Goal: Use online tool/utility: Utilize a website feature to perform a specific function

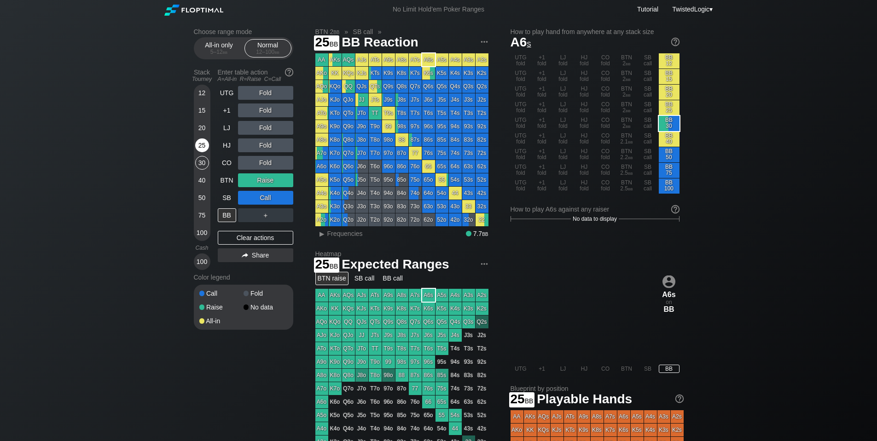
click at [201, 143] on div "25" at bounding box center [202, 146] width 14 height 14
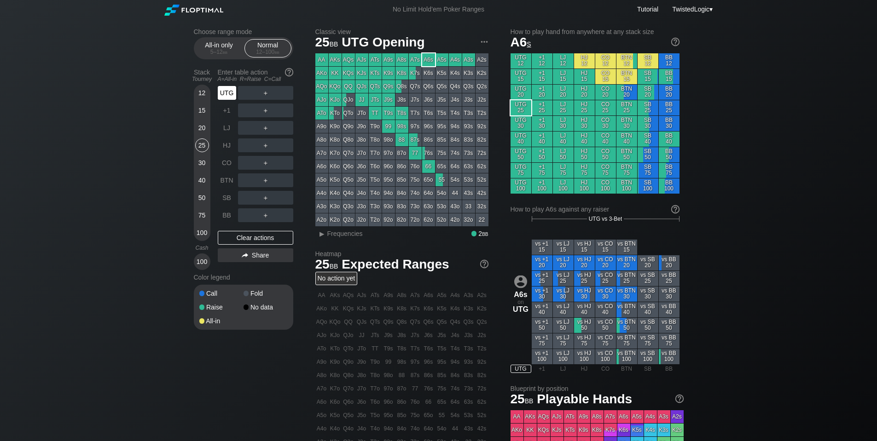
click at [226, 94] on div "UTG" at bounding box center [227, 93] width 18 height 14
click at [201, 113] on div "15" at bounding box center [202, 111] width 14 height 14
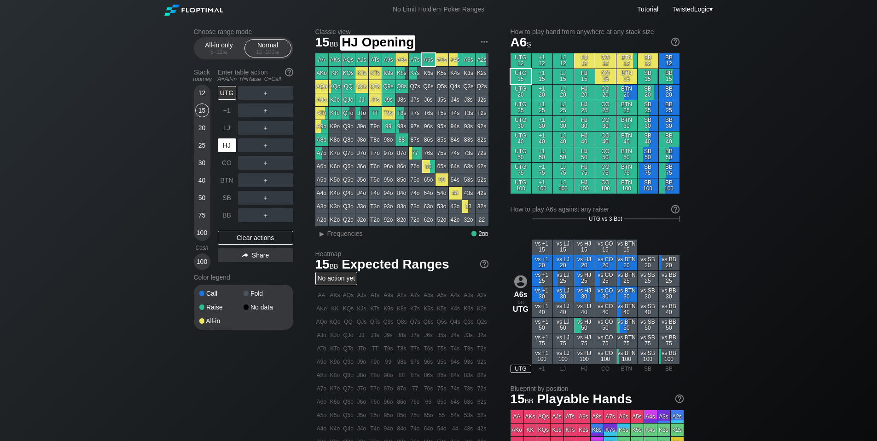
click at [222, 138] on div "HJ" at bounding box center [228, 145] width 20 height 17
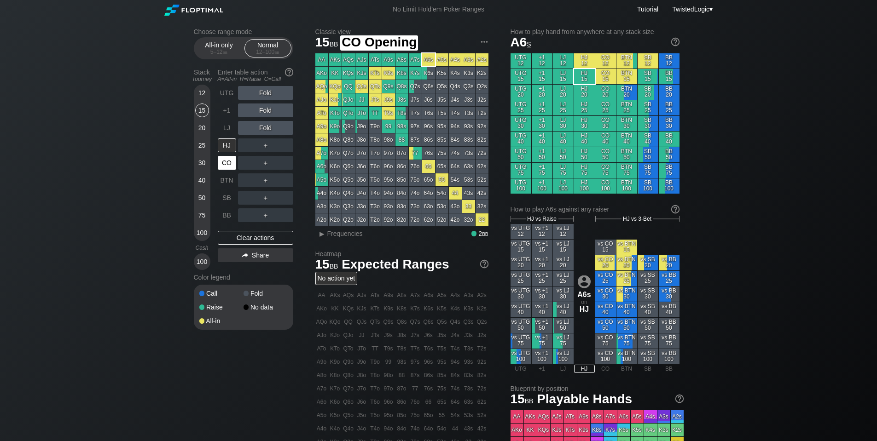
click at [230, 162] on div "CO" at bounding box center [227, 163] width 18 height 14
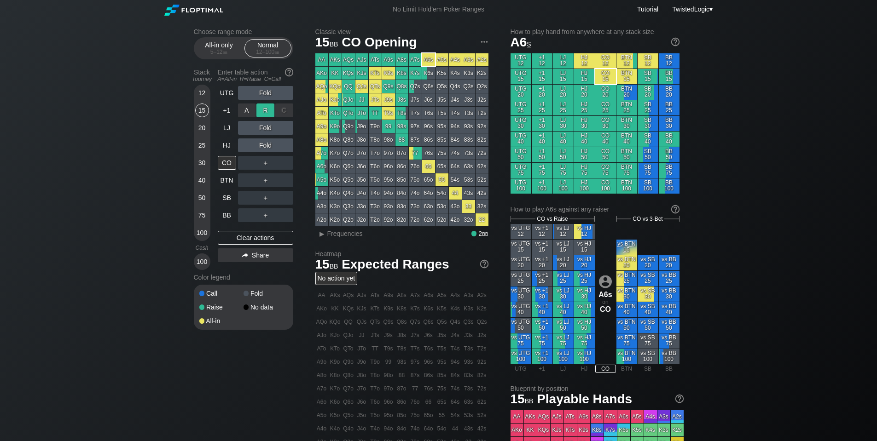
click at [261, 115] on div "R ✕" at bounding box center [265, 111] width 18 height 14
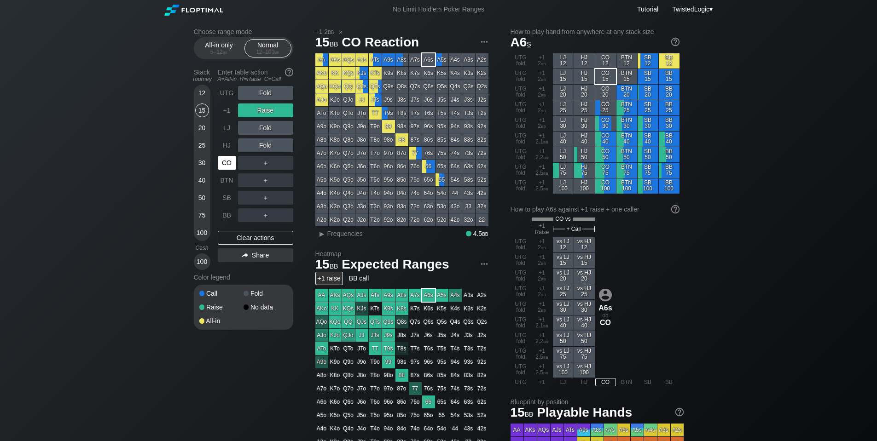
click at [226, 164] on div "CO" at bounding box center [227, 163] width 18 height 14
click at [203, 129] on div "20" at bounding box center [202, 128] width 14 height 14
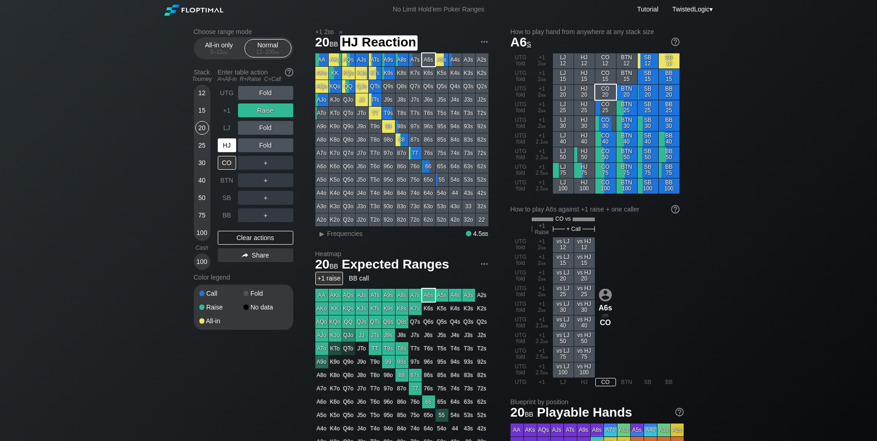
click at [228, 152] on div "HJ" at bounding box center [228, 145] width 20 height 17
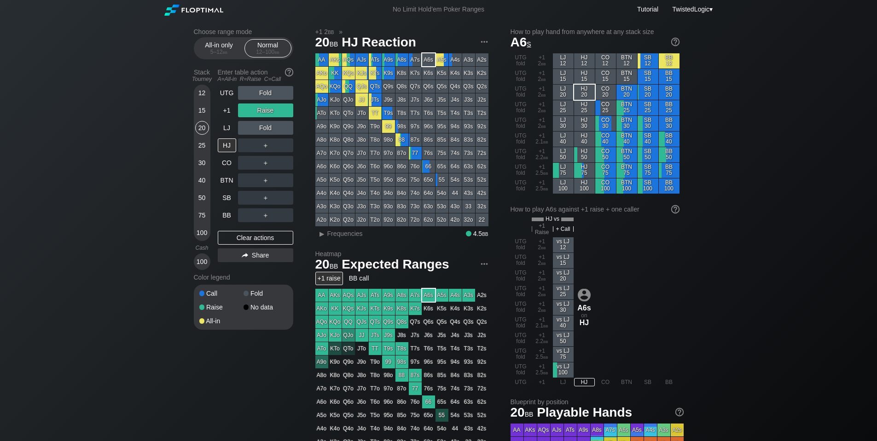
drag, startPoint x: 272, startPoint y: 241, endPoint x: 269, endPoint y: 226, distance: 15.0
click at [271, 241] on div "Clear actions" at bounding box center [255, 238] width 75 height 14
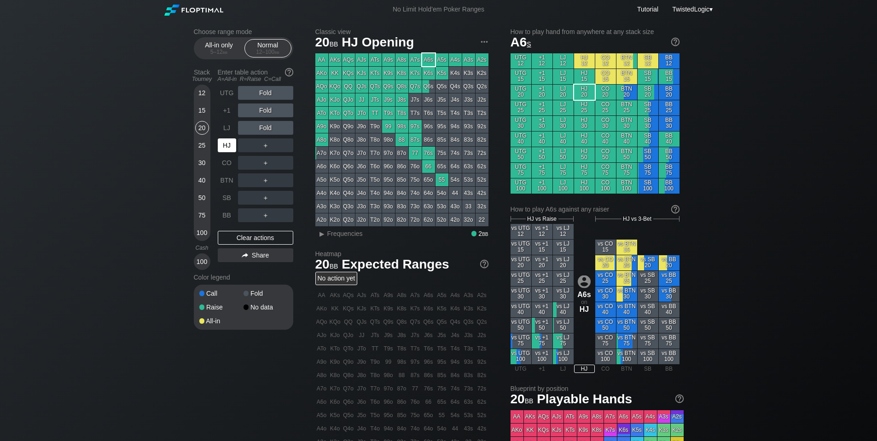
click at [226, 146] on div "HJ" at bounding box center [227, 146] width 18 height 14
click at [361, 111] on div "JTo" at bounding box center [361, 113] width 13 height 13
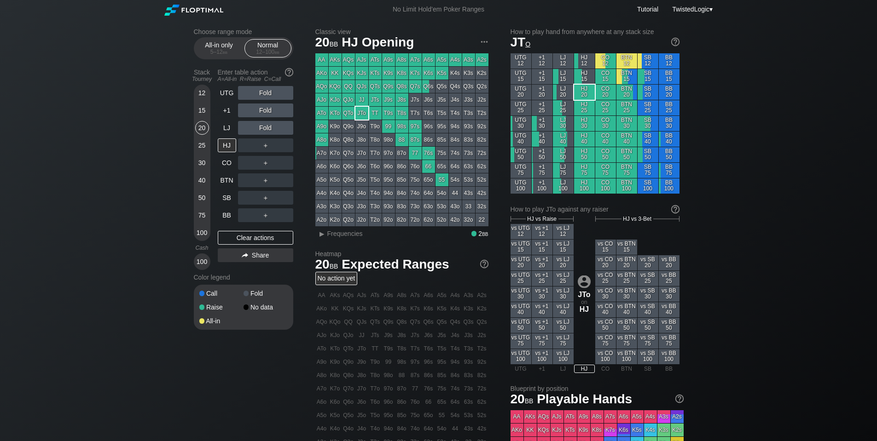
click at [478, 58] on div "A2s" at bounding box center [481, 59] width 13 height 13
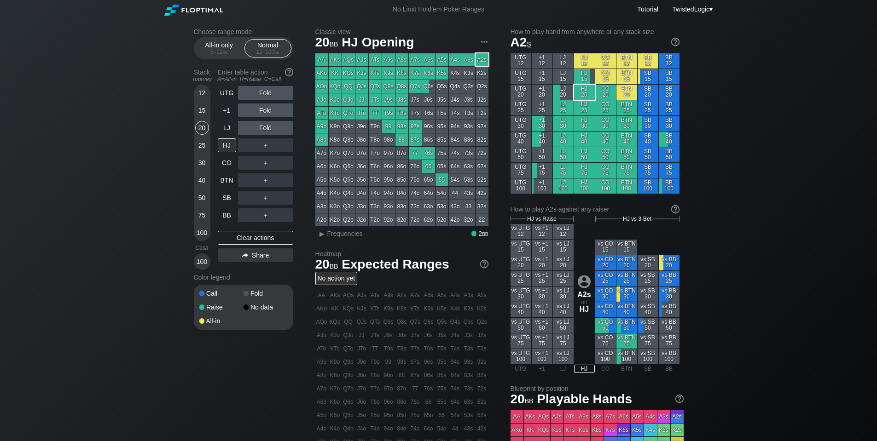
click at [201, 195] on div "50" at bounding box center [202, 198] width 14 height 14
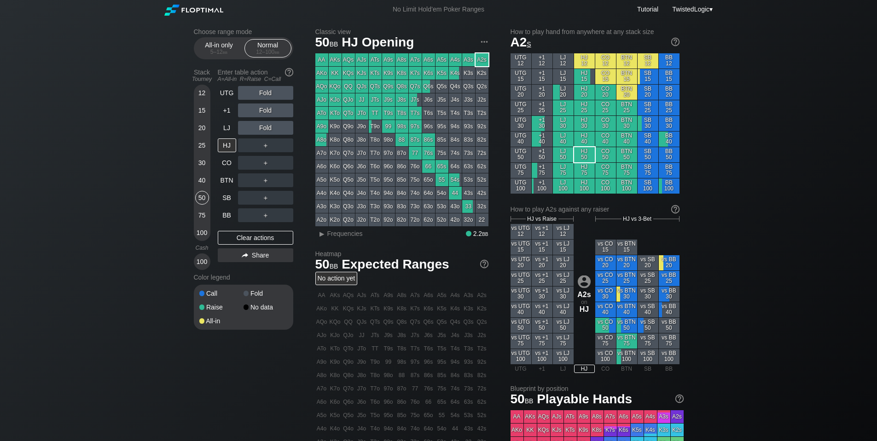
click at [202, 126] on div "20" at bounding box center [202, 128] width 14 height 14
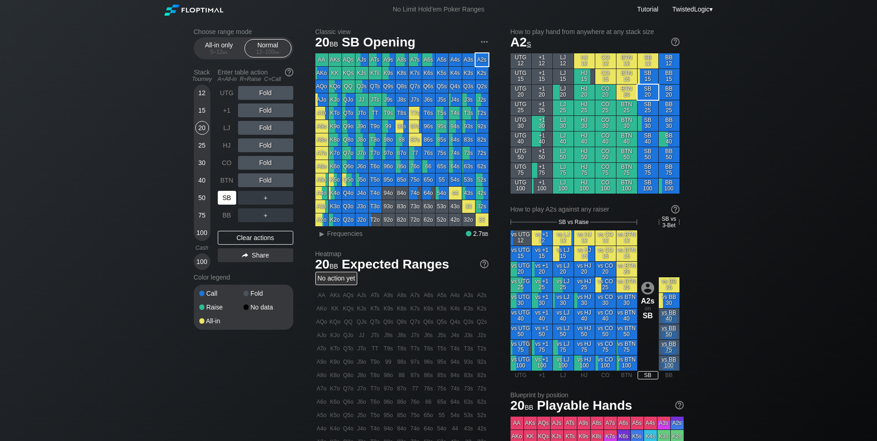
click at [226, 196] on div "SB" at bounding box center [227, 198] width 18 height 14
